Goal: Information Seeking & Learning: Find specific page/section

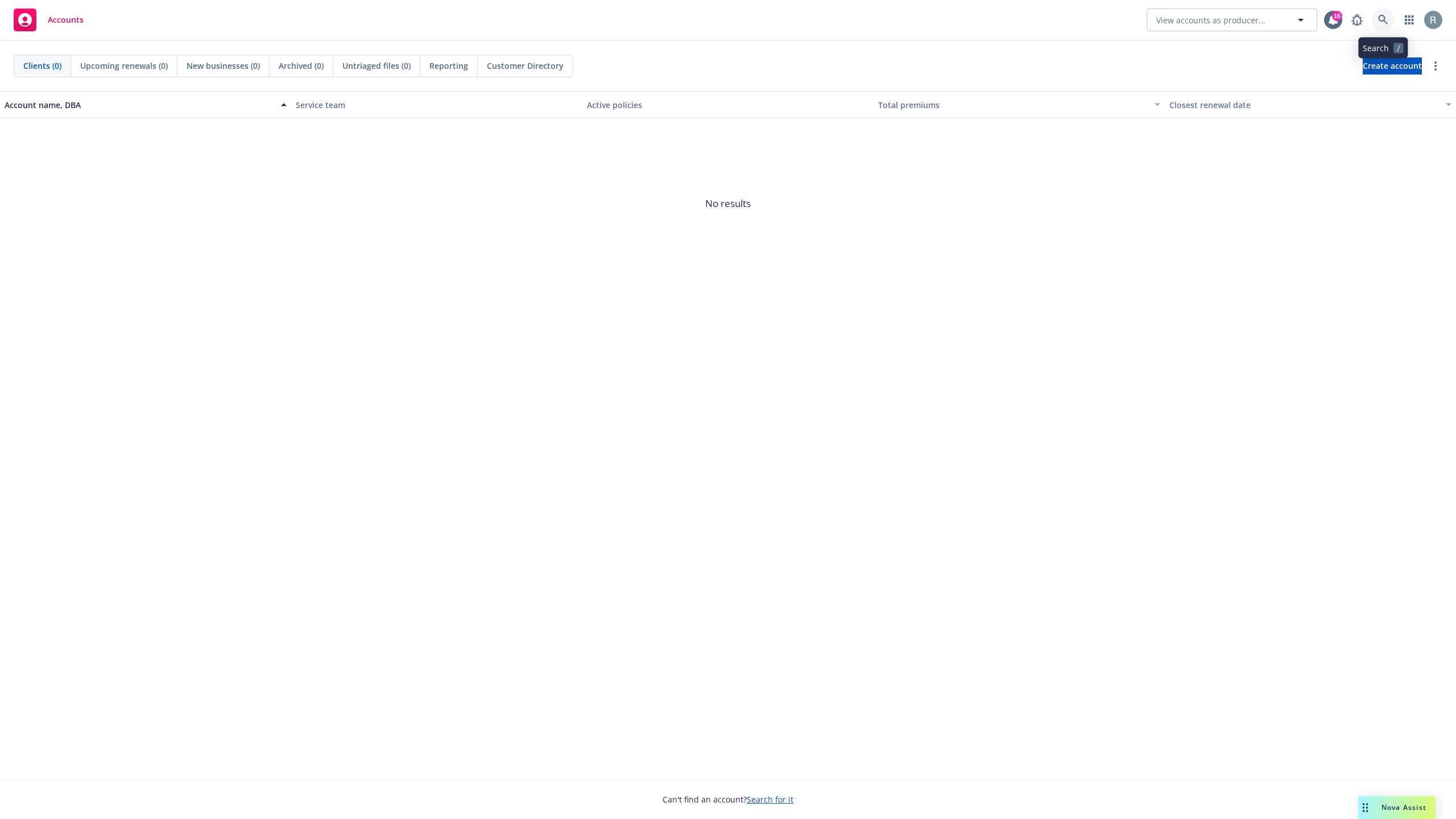
click at [1389, 18] on link at bounding box center [1383, 20] width 23 height 23
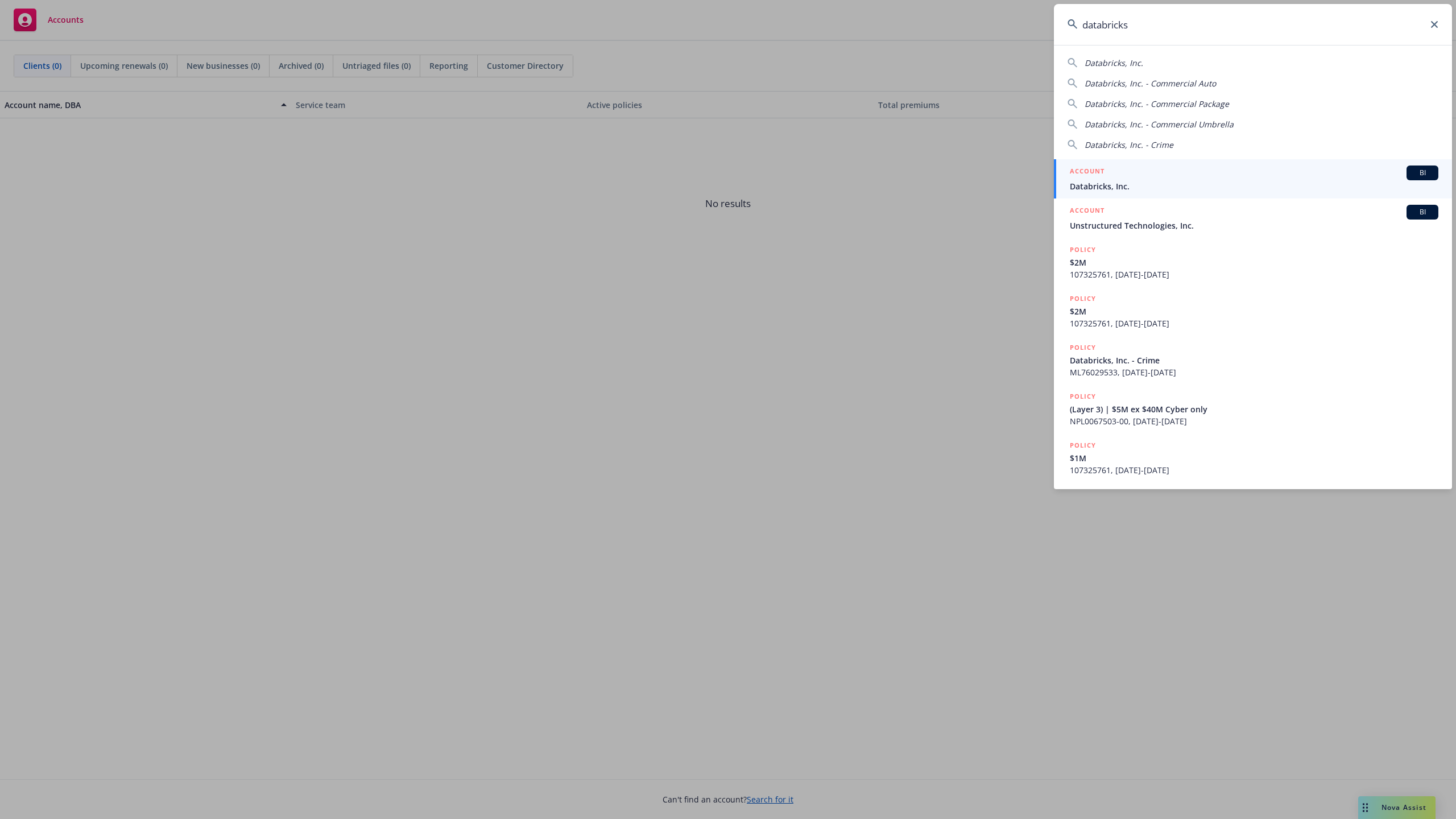
type input "databricks"
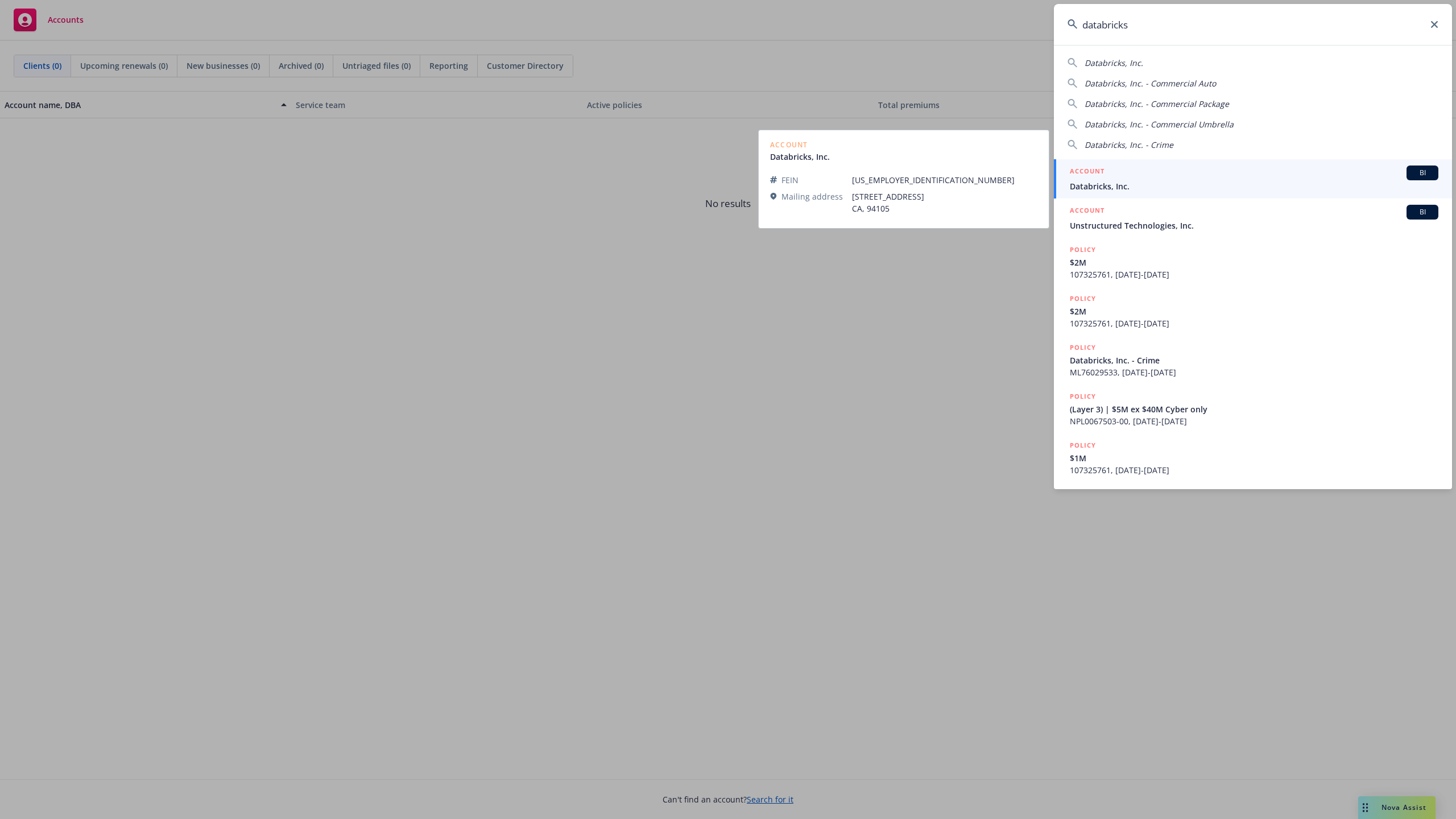
click at [1242, 175] on div "ACCOUNT BI" at bounding box center [1254, 173] width 368 height 15
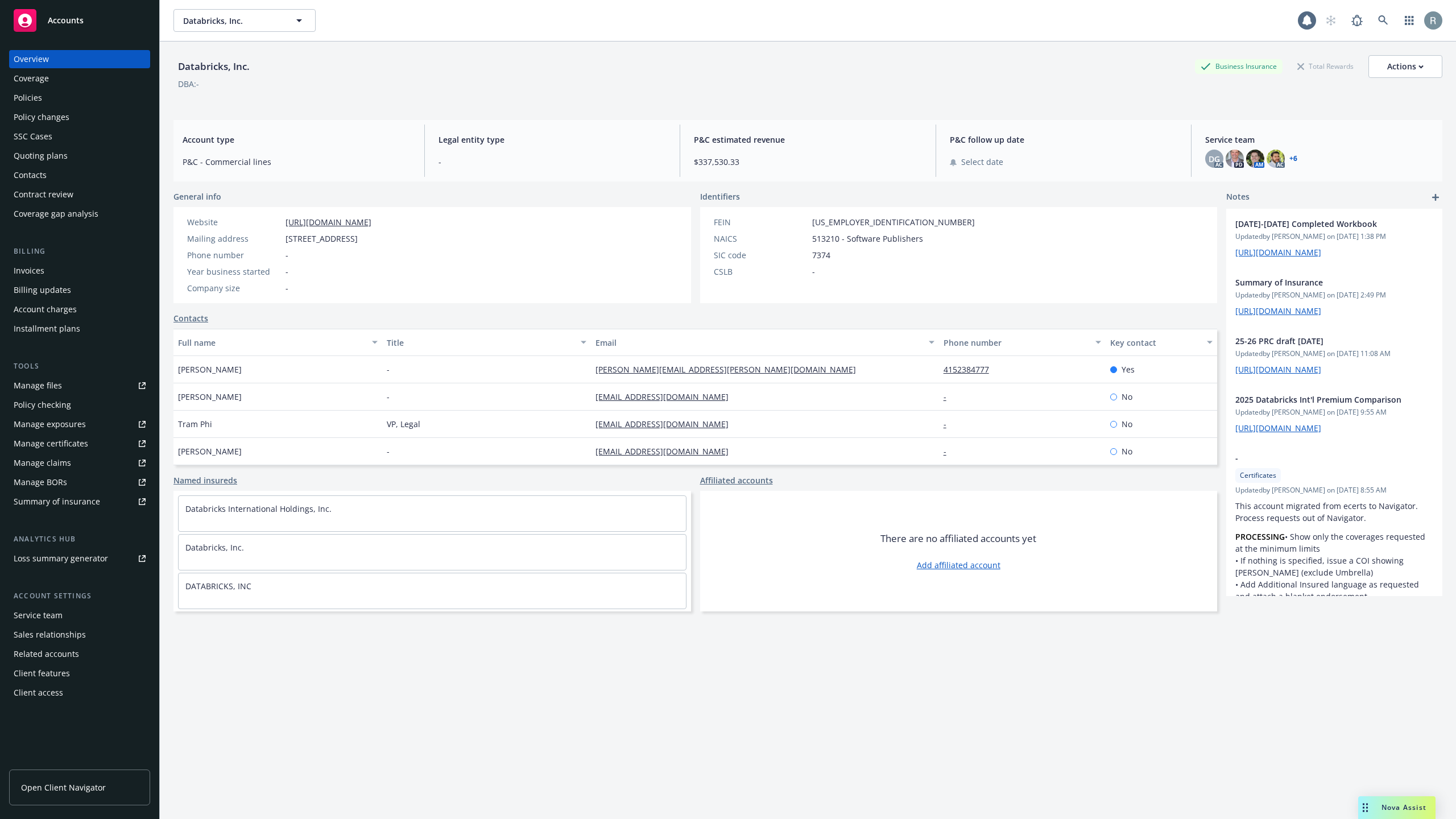
click at [65, 102] on div "Policies" at bounding box center [80, 97] width 132 height 18
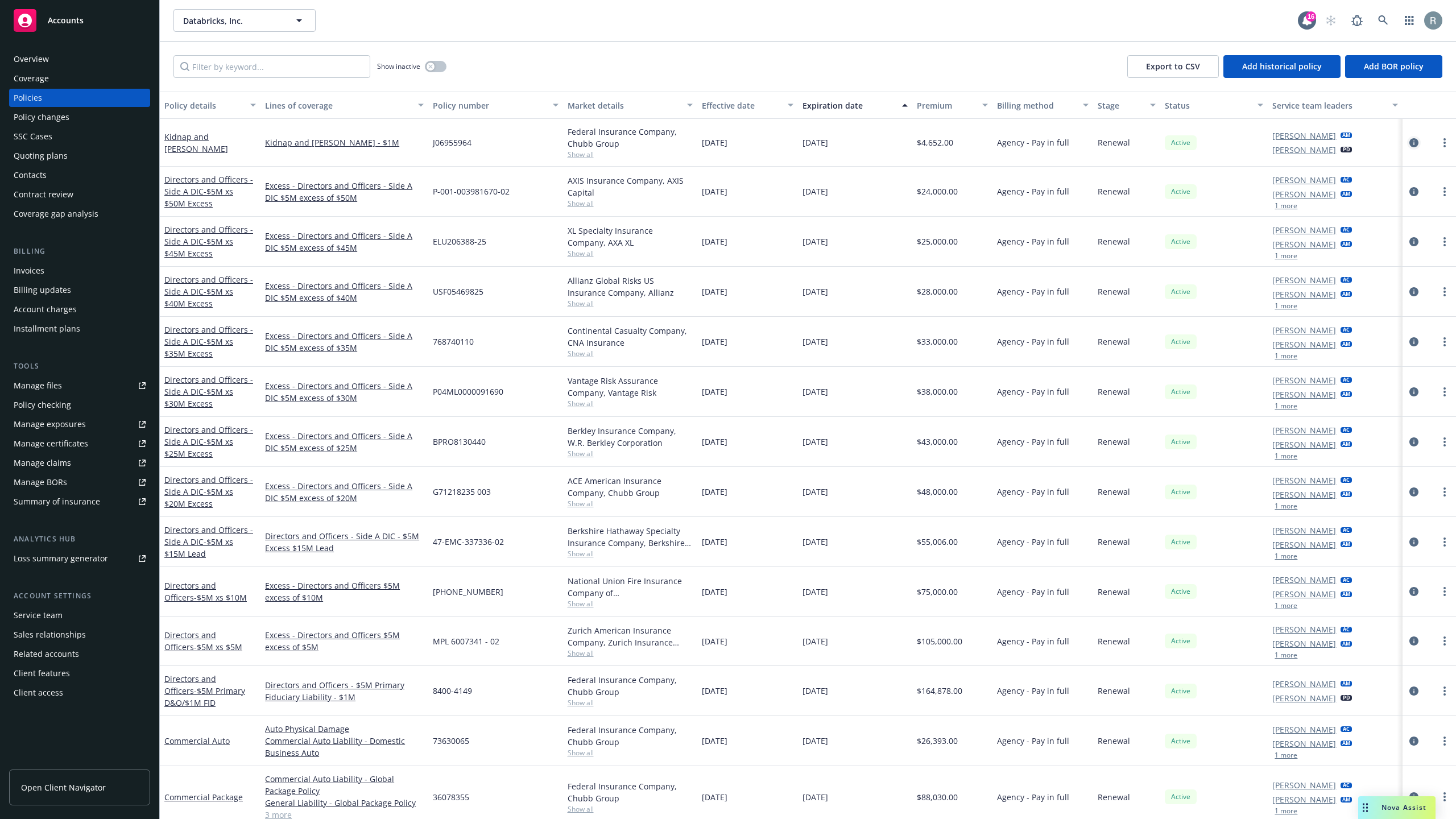
click at [1410, 141] on icon "circleInformation" at bounding box center [1414, 143] width 9 height 9
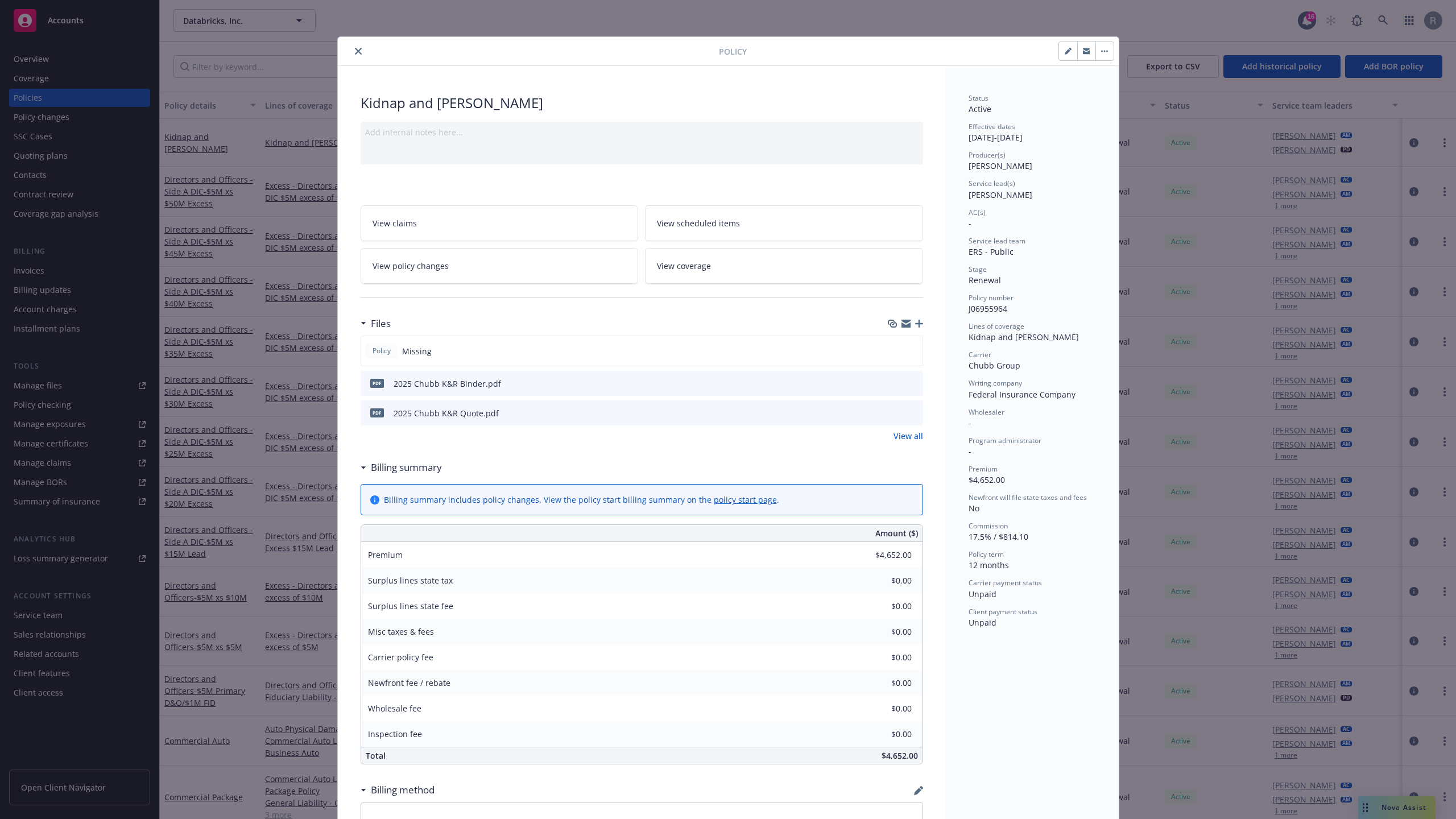
click at [1144, 126] on div "Policy Kidnap and [PERSON_NAME] Add internal notes here... View claims View sch…" at bounding box center [728, 410] width 1456 height 819
click at [352, 45] on button "close" at bounding box center [359, 51] width 14 height 14
